Goal: Check status: Check status

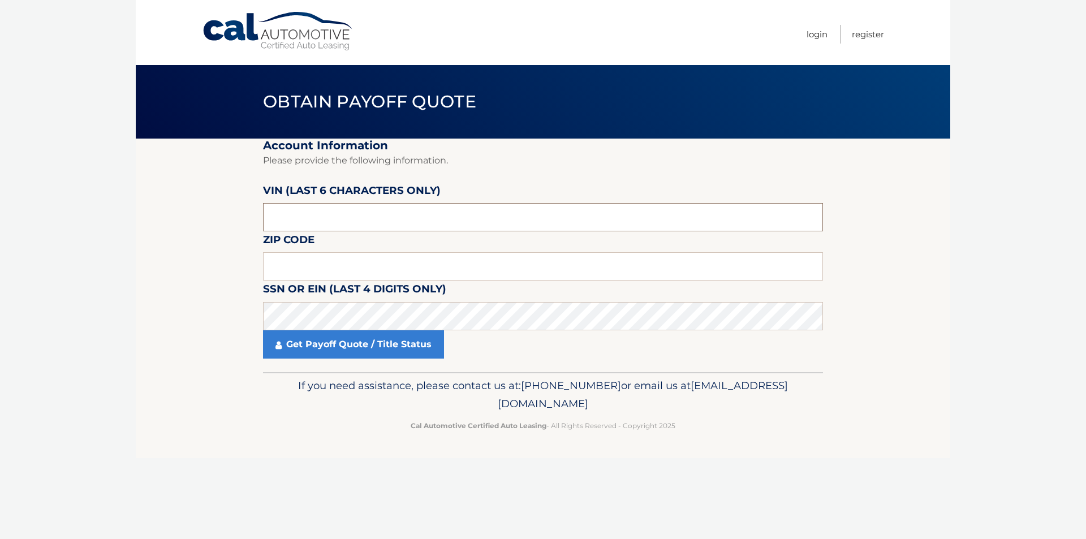
click at [348, 209] on input "text" at bounding box center [543, 217] width 560 height 28
type input "176161"
type input "08232"
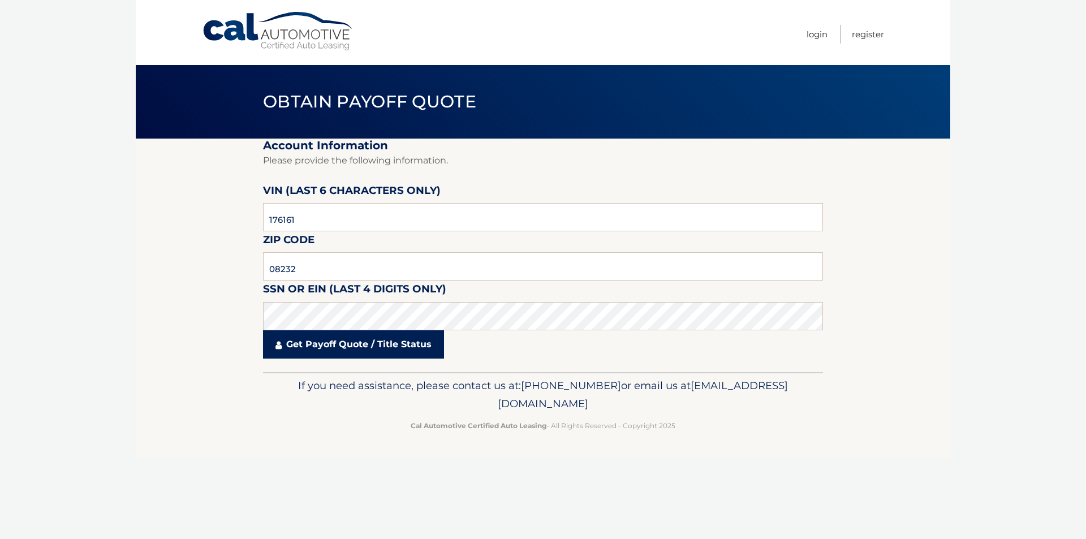
click at [305, 341] on link "Get Payoff Quote / Title Status" at bounding box center [353, 344] width 181 height 28
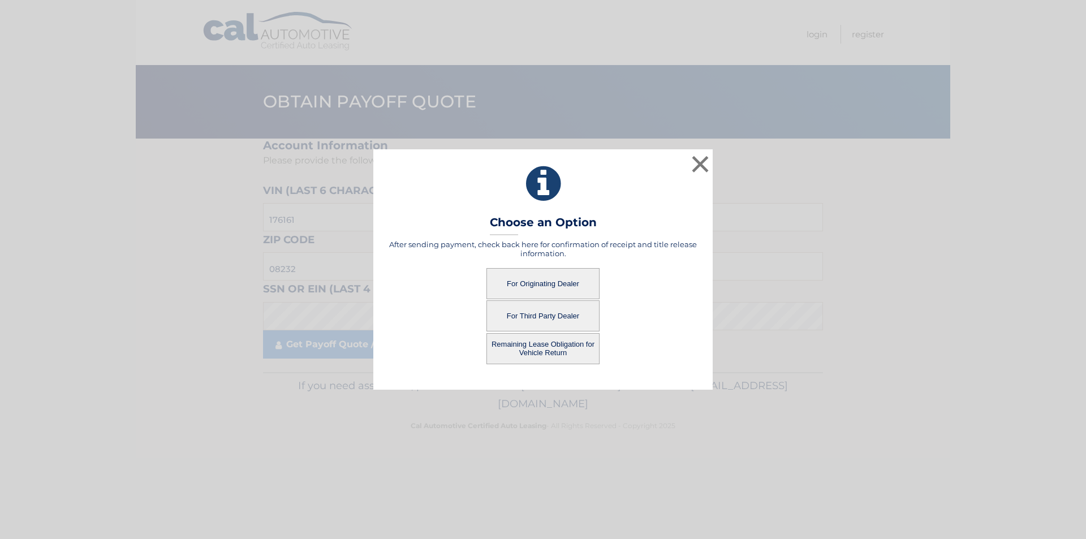
click at [544, 281] on button "For Originating Dealer" at bounding box center [542, 283] width 113 height 31
click at [548, 283] on button "For Originating Dealer" at bounding box center [542, 283] width 113 height 31
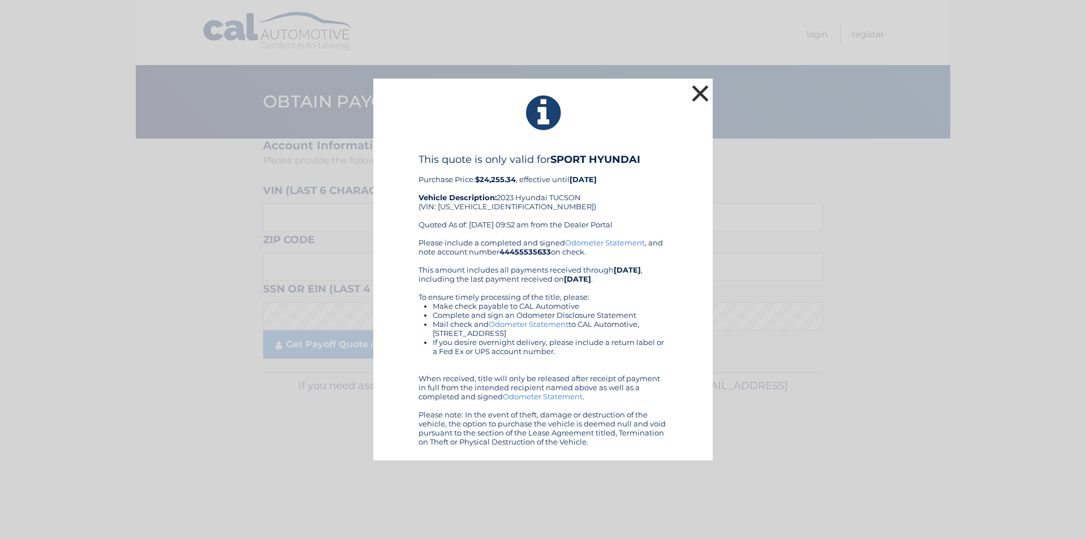
click at [701, 98] on button "×" at bounding box center [700, 93] width 23 height 23
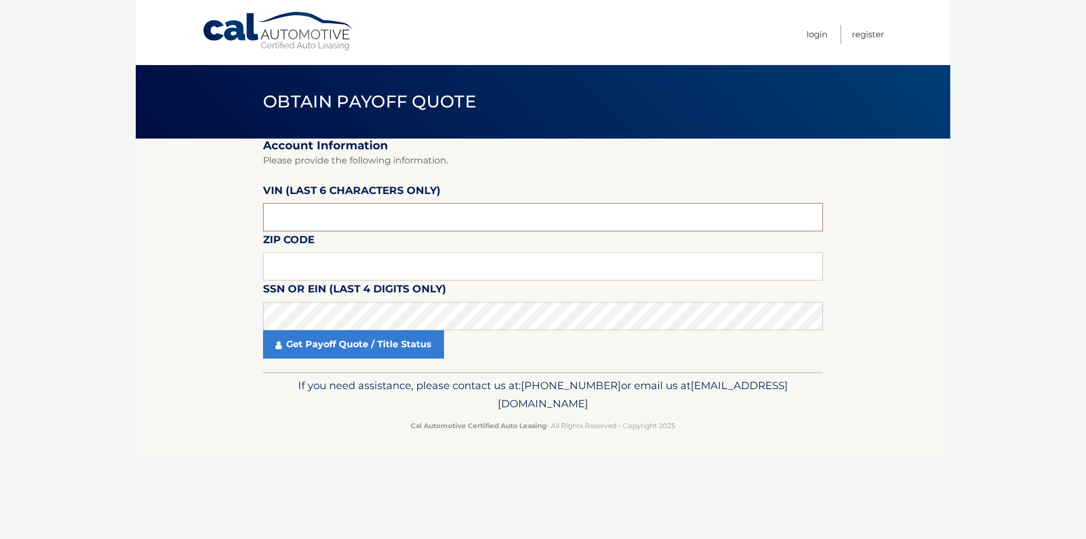
click at [353, 221] on input "text" at bounding box center [543, 217] width 560 height 28
type input "176161"
type input "08232"
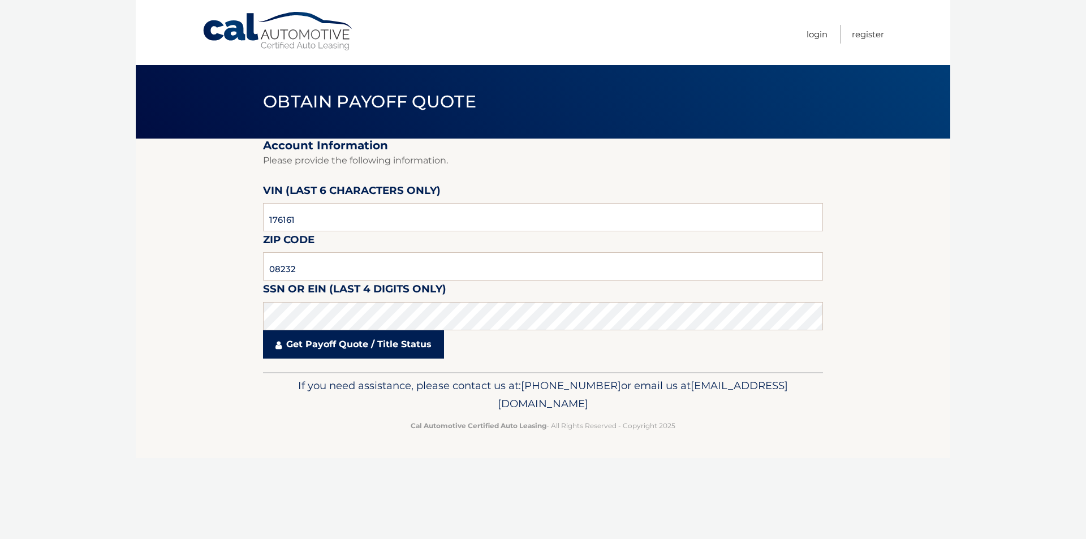
click at [322, 344] on link "Get Payoff Quote / Title Status" at bounding box center [353, 344] width 181 height 28
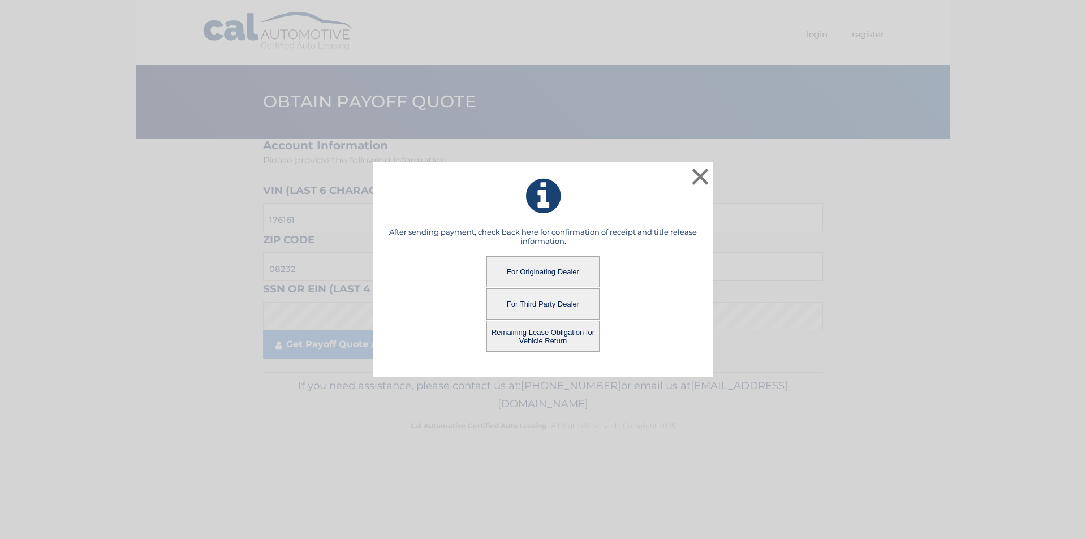
click at [566, 336] on button "Remaining Lease Obligation for Vehicle Return" at bounding box center [542, 336] width 113 height 31
click at [552, 332] on button "Remaining Lease Obligation for Vehicle Return" at bounding box center [542, 336] width 113 height 31
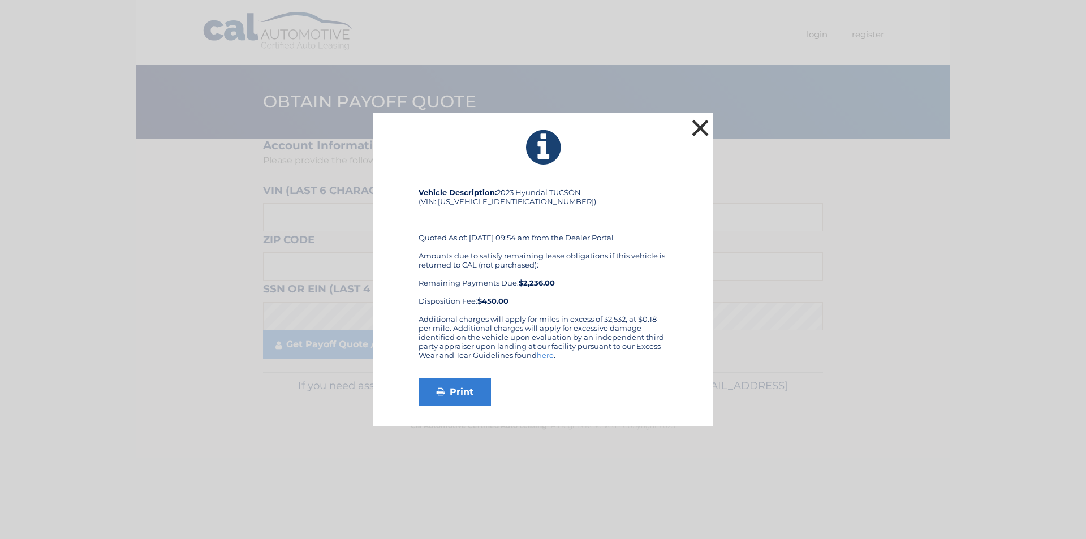
click at [702, 123] on button "×" at bounding box center [700, 128] width 23 height 23
